Goal: Task Accomplishment & Management: Use online tool/utility

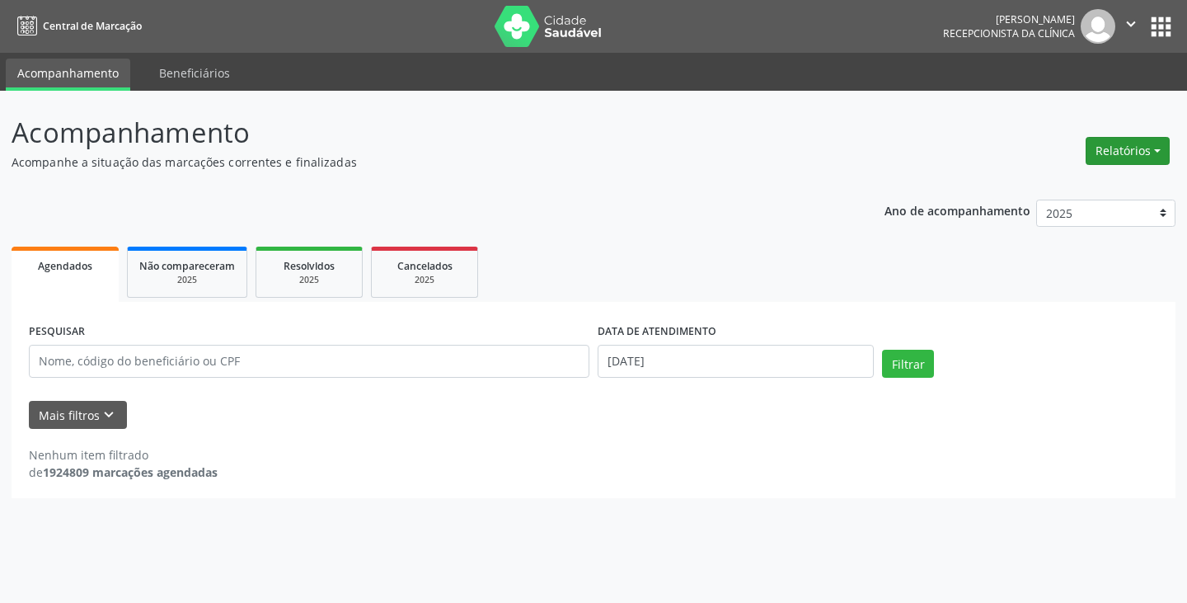
click at [1131, 142] on button "Relatórios" at bounding box center [1128, 151] width 84 height 28
click at [1058, 190] on link "Agendamentos" at bounding box center [1081, 186] width 177 height 23
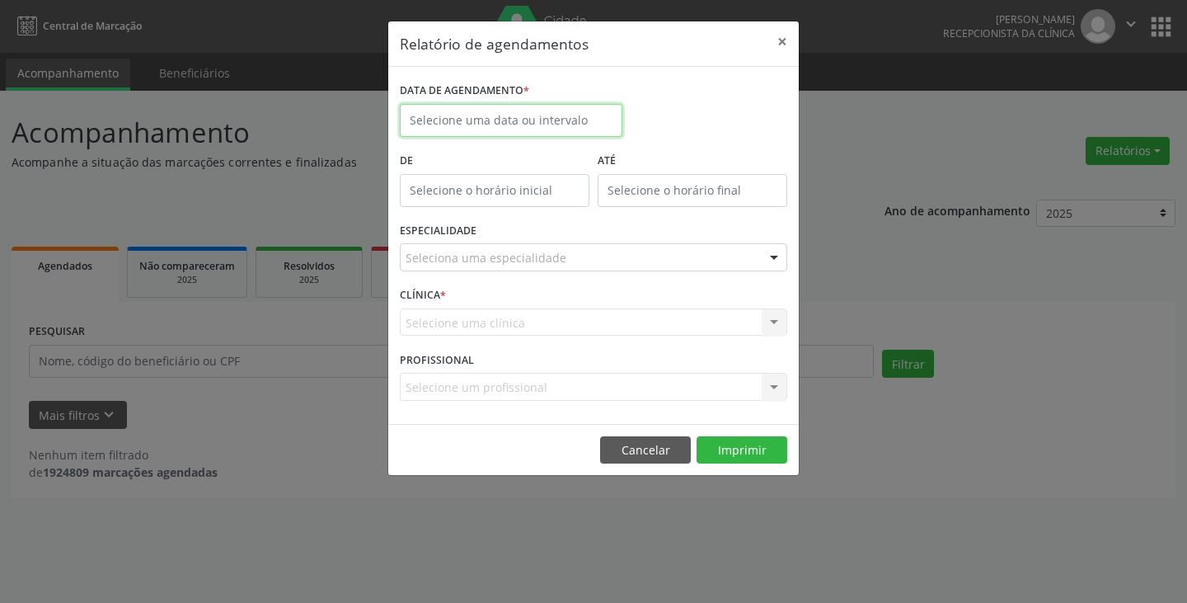
click at [569, 125] on input "text" at bounding box center [511, 120] width 223 height 33
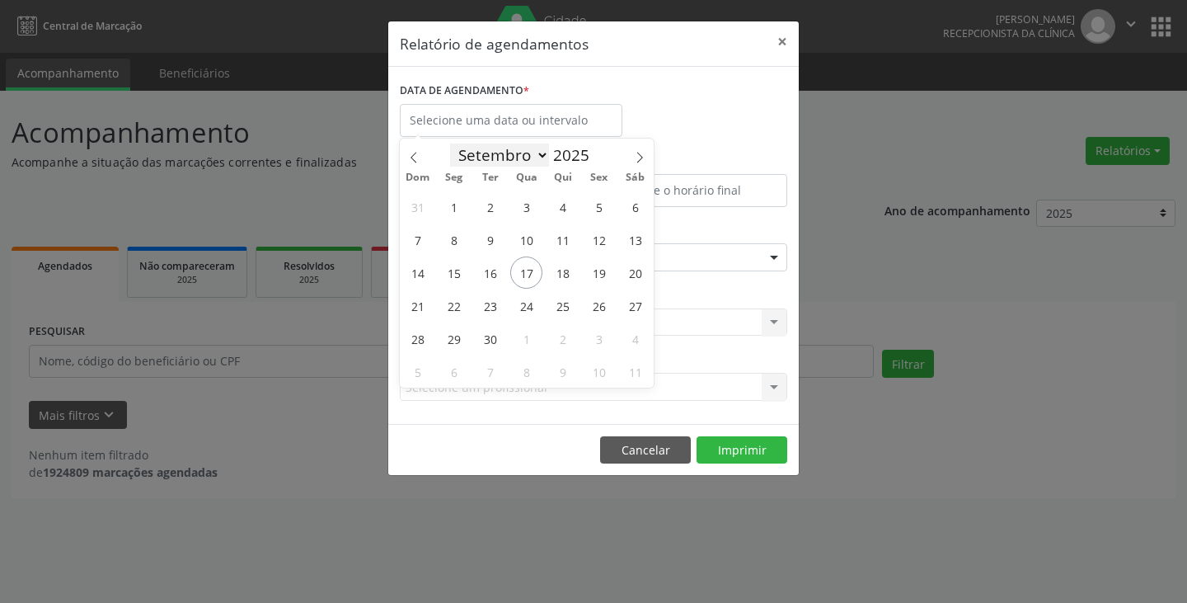
click at [548, 156] on select "Janeiro Fevereiro Março Abril Maio Junho Julho Agosto Setembro Outubro Novembro…" at bounding box center [499, 154] width 99 height 23
select select "9"
click at [450, 143] on select "Janeiro Fevereiro Março Abril Maio Junho Julho Agosto Setembro Outubro Novembro…" at bounding box center [499, 154] width 99 height 23
click at [598, 207] on span "3" at bounding box center [599, 206] width 32 height 32
type input "[DATE]"
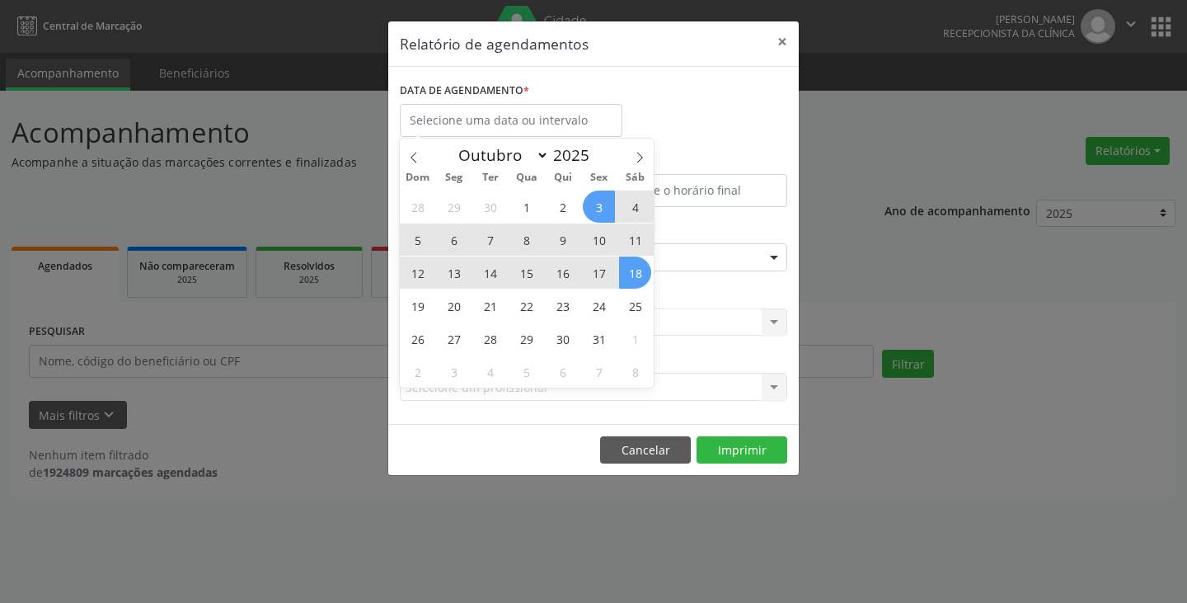
click at [911, 129] on div "Relatório de agendamentos × DATA DE AGENDAMENTO * De ATÉ ESPECIALIDADE Selecion…" at bounding box center [593, 301] width 1187 height 603
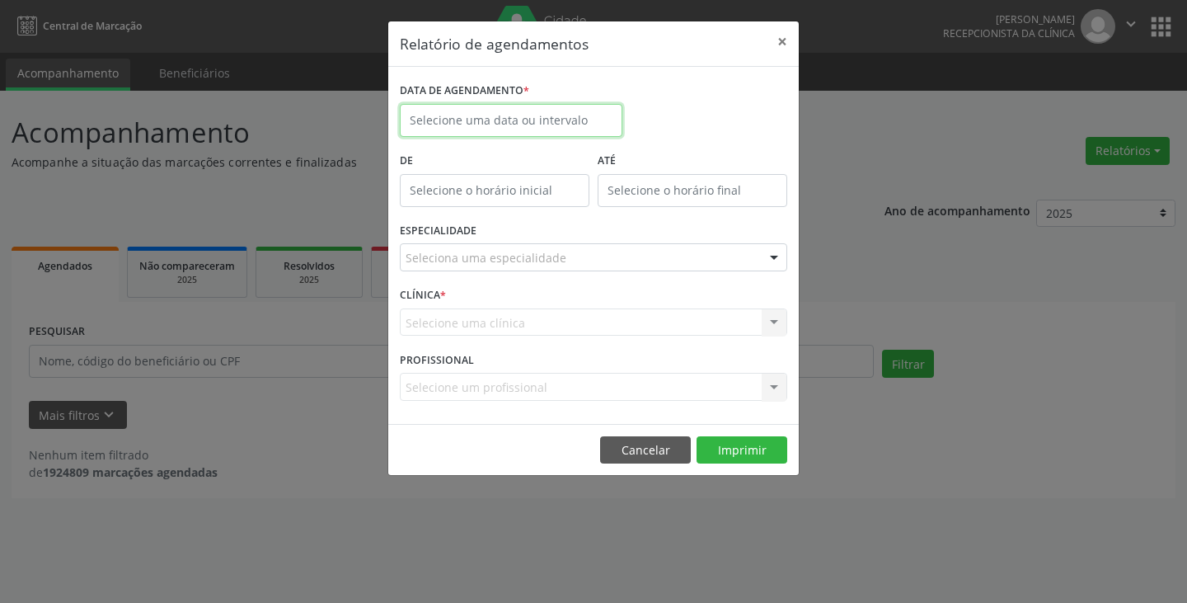
click at [466, 130] on input "text" at bounding box center [511, 120] width 223 height 33
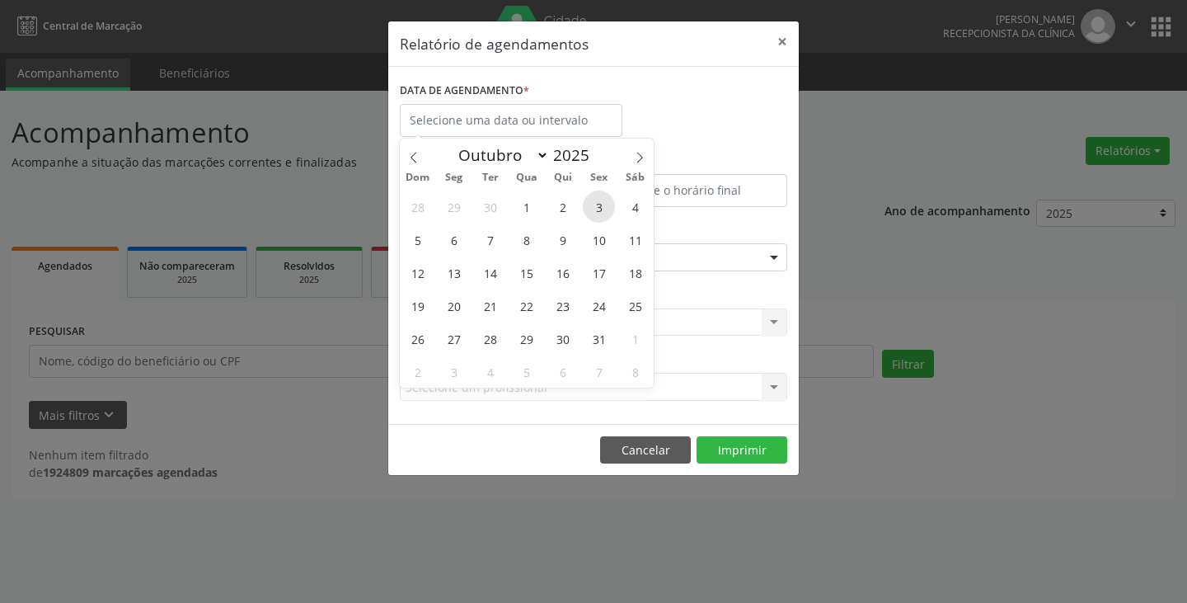
click at [600, 205] on span "3" at bounding box center [599, 206] width 32 height 32
type input "[DATE]"
click at [600, 204] on span "3" at bounding box center [599, 206] width 32 height 32
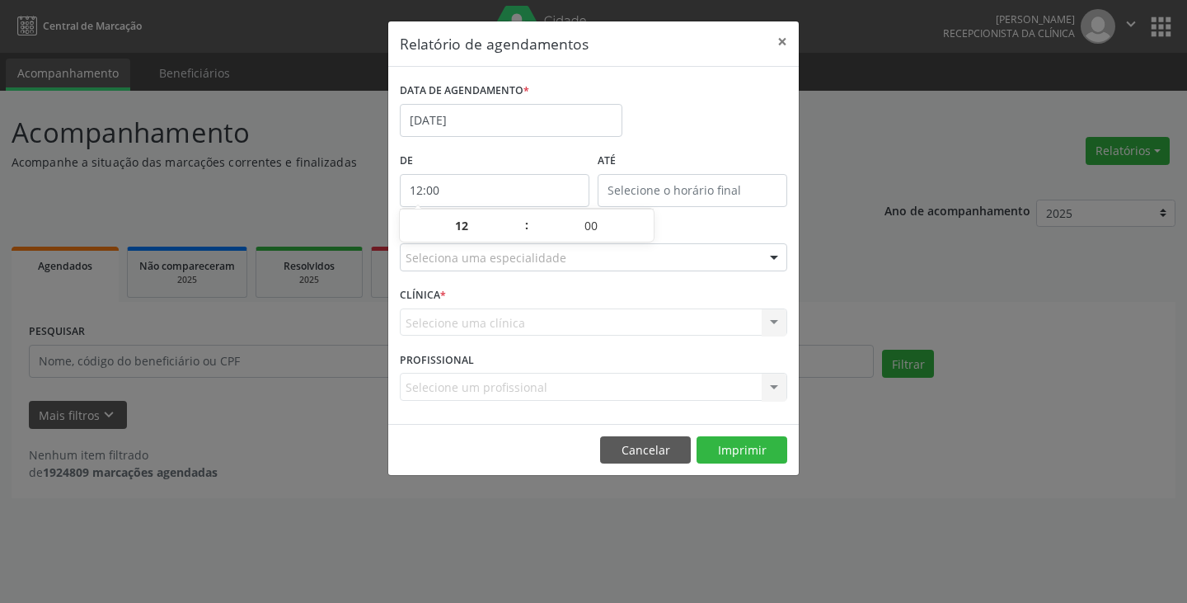
click at [515, 186] on input "12:00" at bounding box center [495, 190] width 190 height 33
click at [521, 232] on span at bounding box center [519, 234] width 12 height 16
type input "11:00"
type input "11"
click at [521, 233] on span at bounding box center [519, 234] width 12 height 16
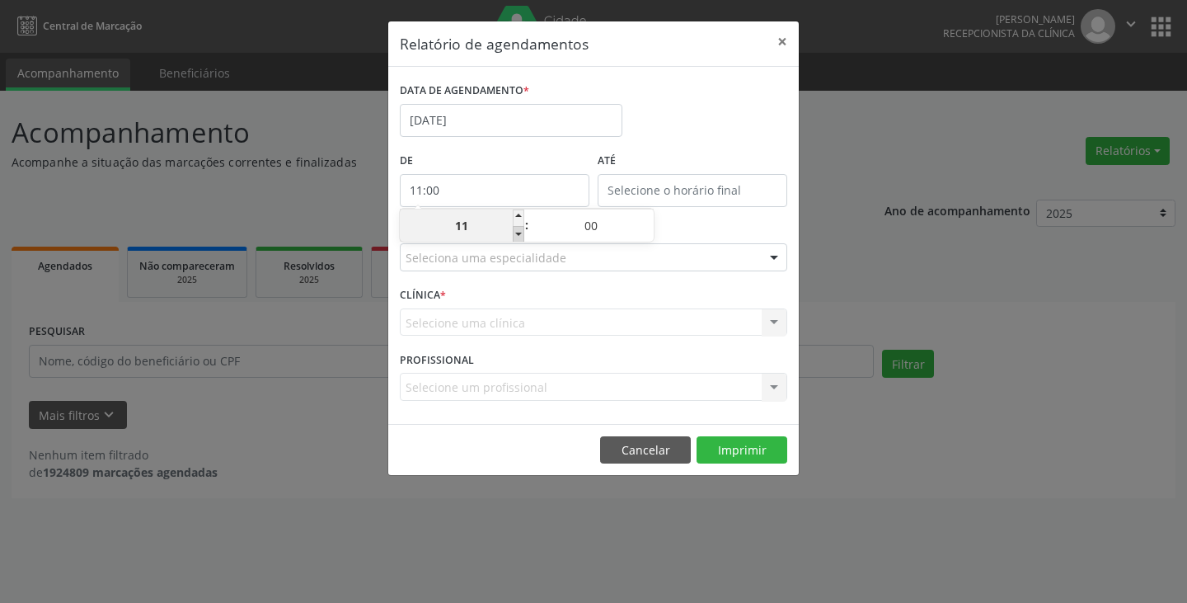
type input "10:00"
type input "10"
click at [521, 233] on span at bounding box center [519, 234] width 12 height 16
type input "09:00"
type input "09"
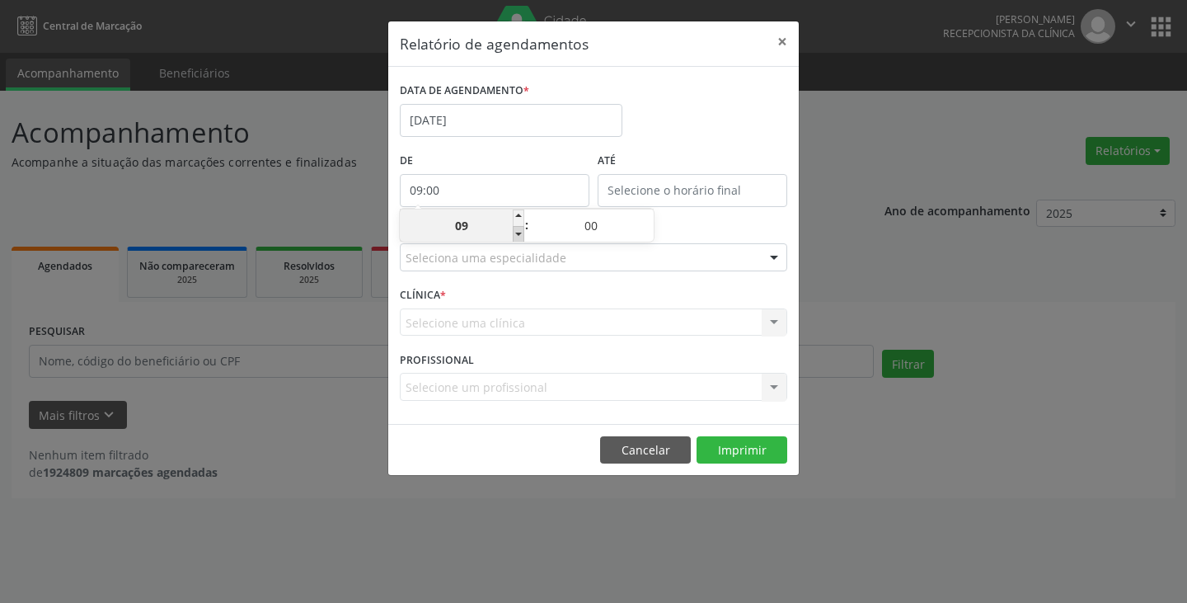
click at [521, 233] on span at bounding box center [519, 234] width 12 height 16
type input "08:00"
type input "08"
click at [521, 233] on span at bounding box center [519, 234] width 12 height 16
type input "07:00"
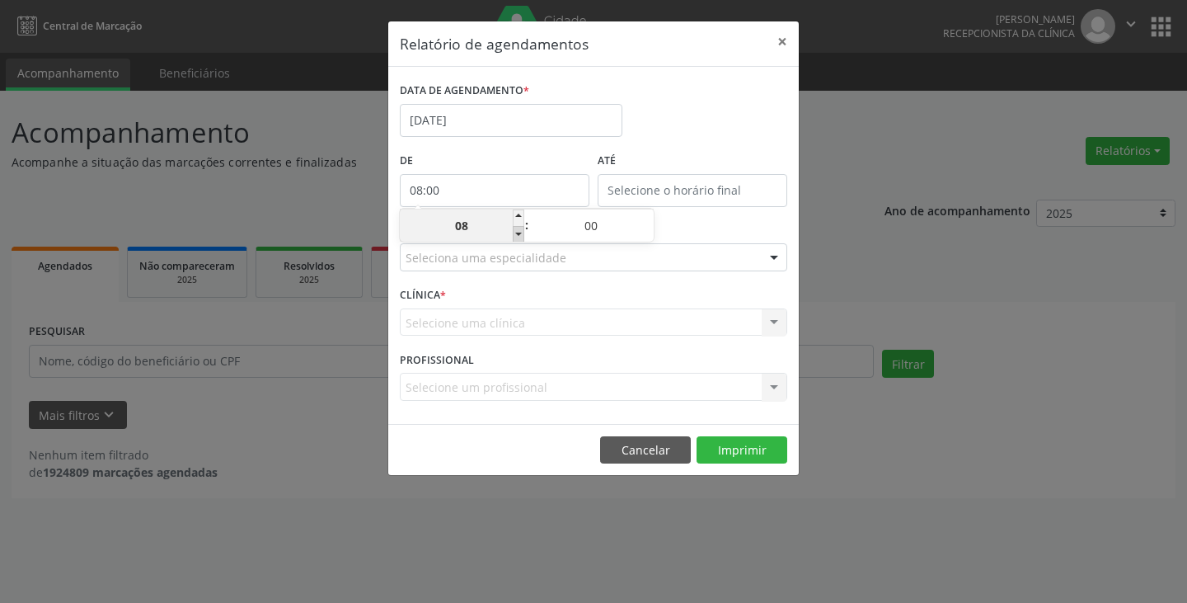
type input "07"
click at [521, 233] on span at bounding box center [519, 234] width 12 height 16
type input "06:00"
type input "06"
click at [628, 184] on input "12:00" at bounding box center [693, 190] width 190 height 33
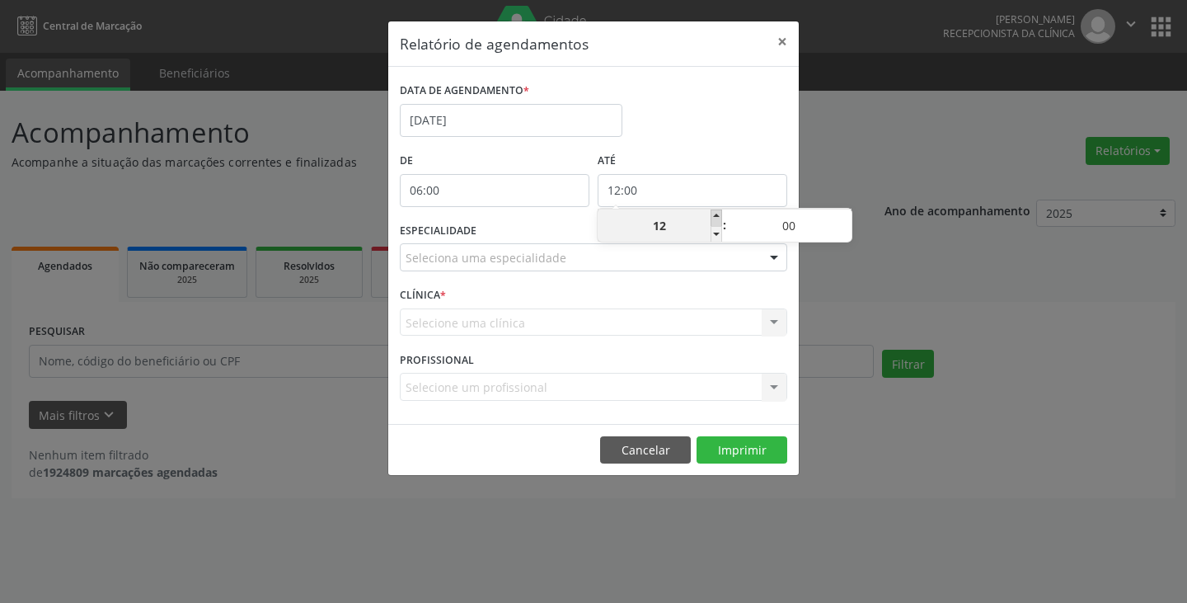
click at [717, 217] on span at bounding box center [717, 217] width 12 height 16
type input "13:00"
type input "13"
click at [716, 217] on span at bounding box center [717, 217] width 12 height 16
type input "14:00"
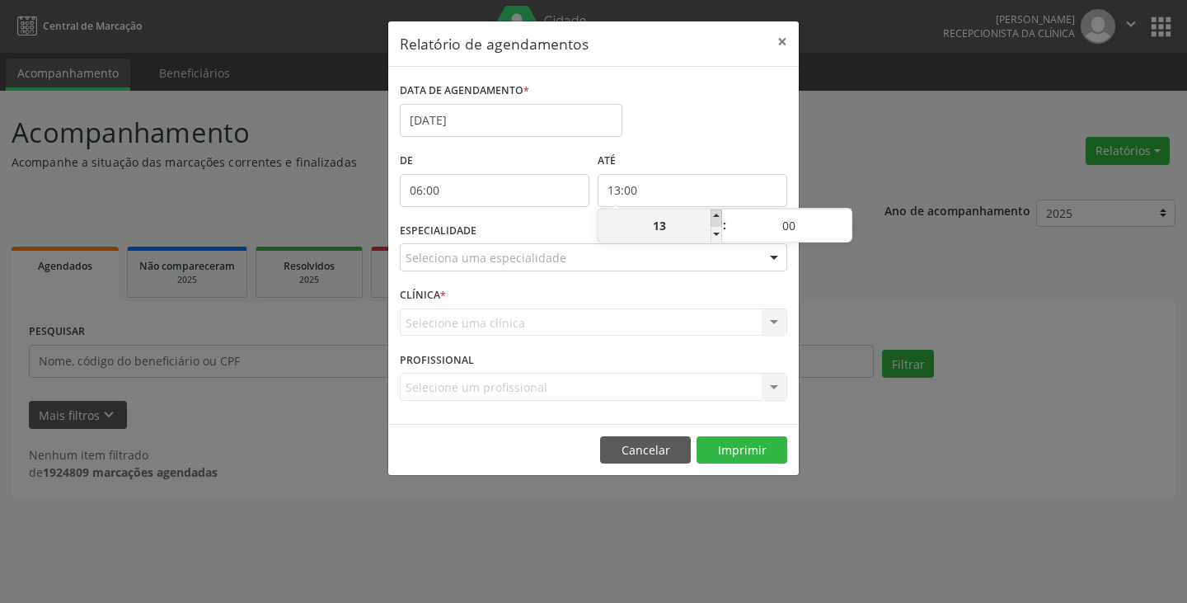
type input "14"
click at [716, 217] on span at bounding box center [717, 217] width 12 height 16
type input "15:00"
type input "15"
click at [716, 217] on span at bounding box center [717, 217] width 12 height 16
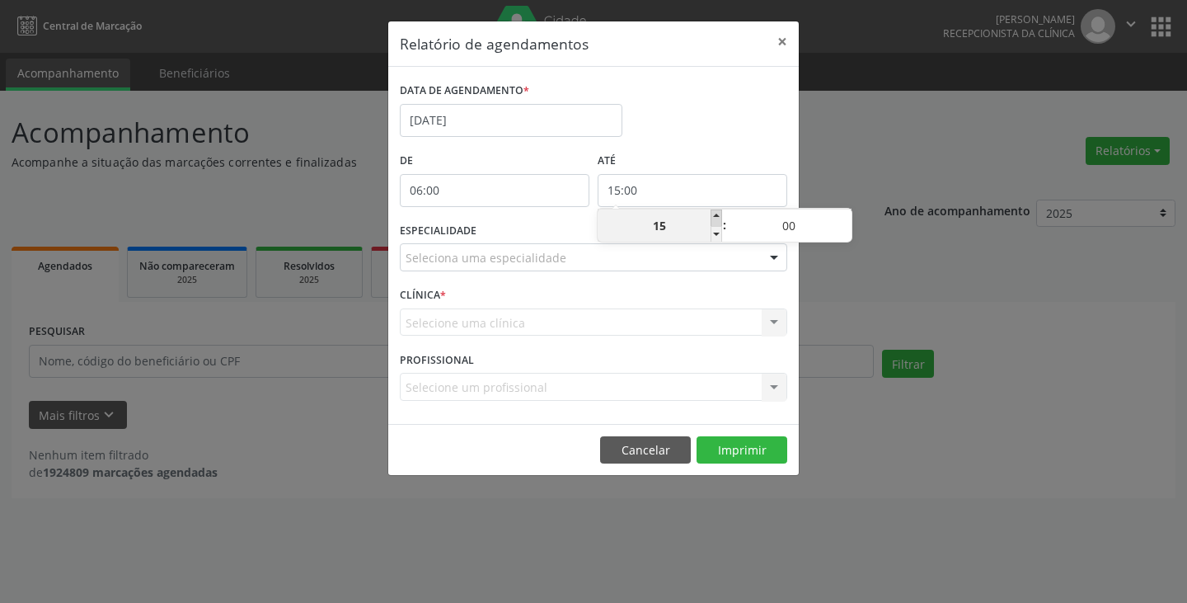
type input "16:00"
type input "16"
click at [714, 217] on span at bounding box center [717, 217] width 12 height 16
type input "17:00"
type input "17"
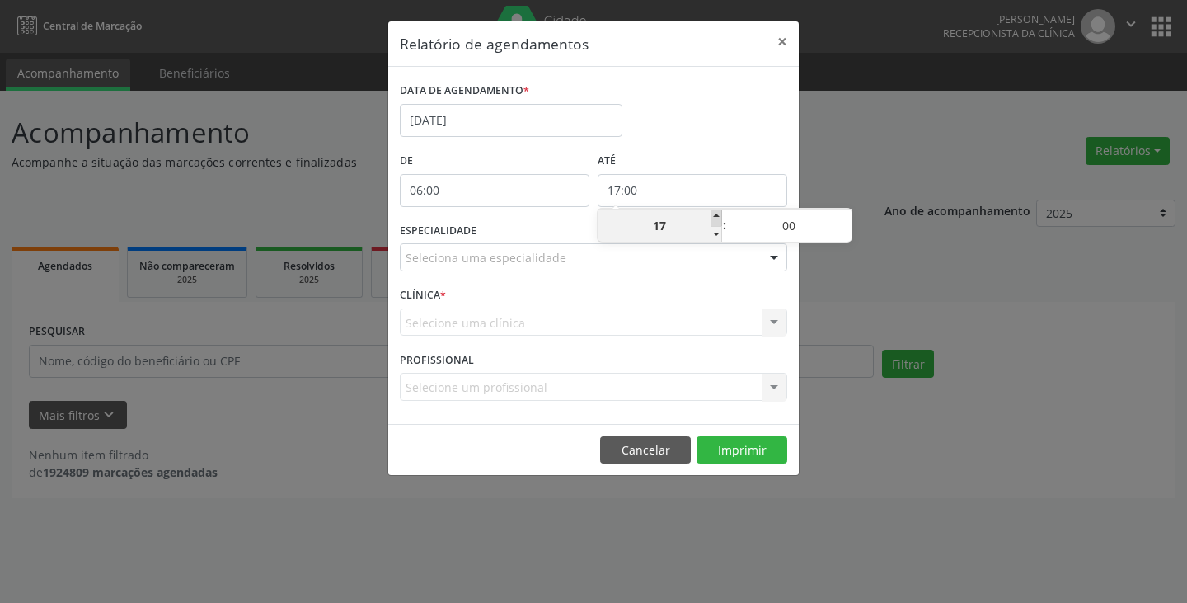
click at [713, 217] on span at bounding box center [717, 217] width 12 height 16
type input "18:00"
type input "18"
click at [712, 217] on span at bounding box center [717, 217] width 12 height 16
type input "19:00"
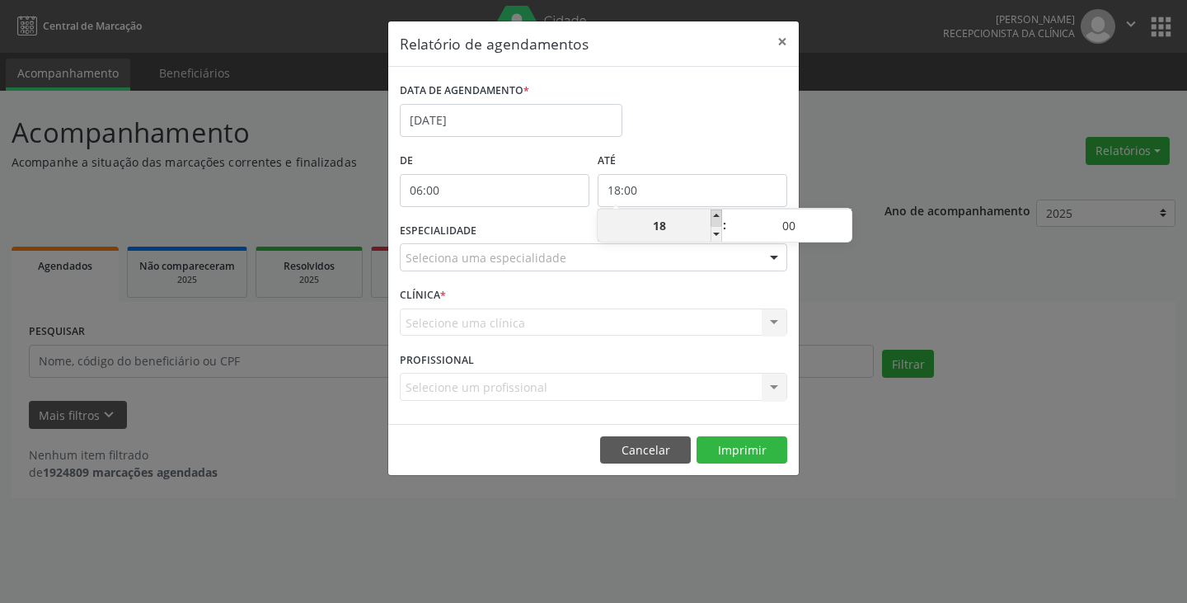
type input "19"
click at [658, 254] on div "Seleciona uma especialidade" at bounding box center [593, 257] width 387 height 28
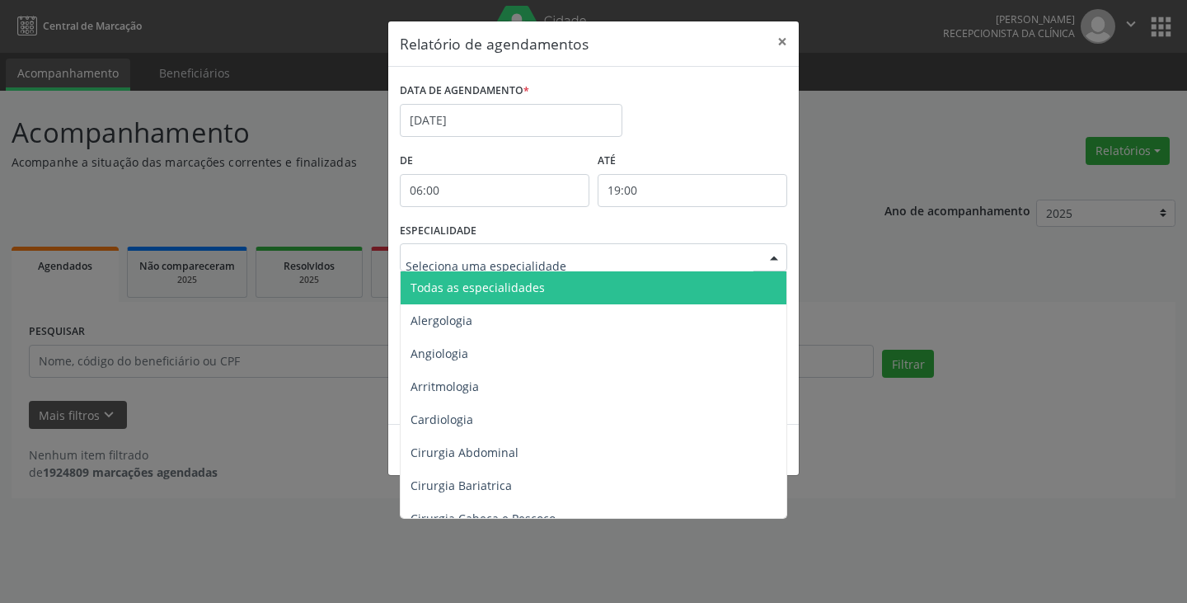
click at [631, 287] on span "Todas as especialidades" at bounding box center [595, 287] width 388 height 33
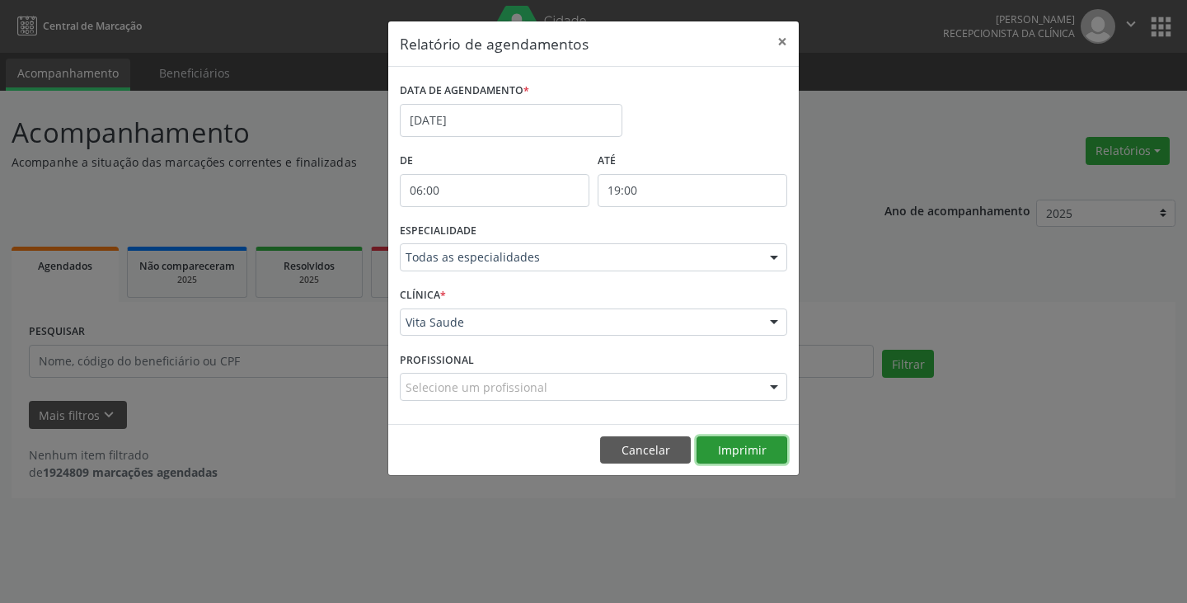
click at [733, 442] on button "Imprimir" at bounding box center [742, 450] width 91 height 28
